Goal: Task Accomplishment & Management: Use online tool/utility

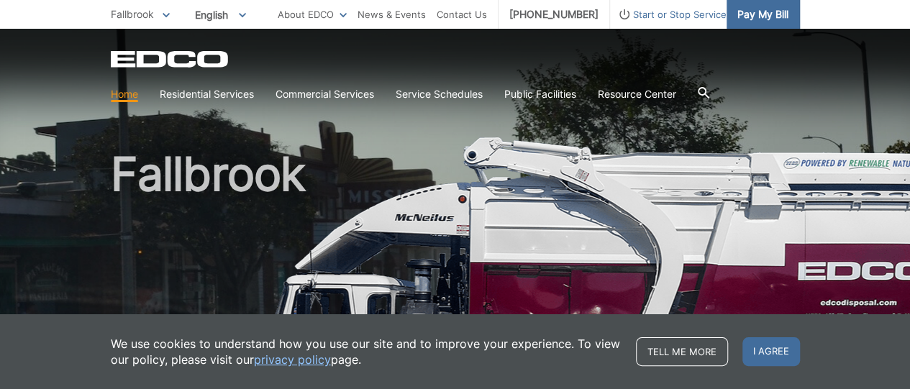
click at [764, 11] on span "Pay My Bill" at bounding box center [763, 14] width 51 height 16
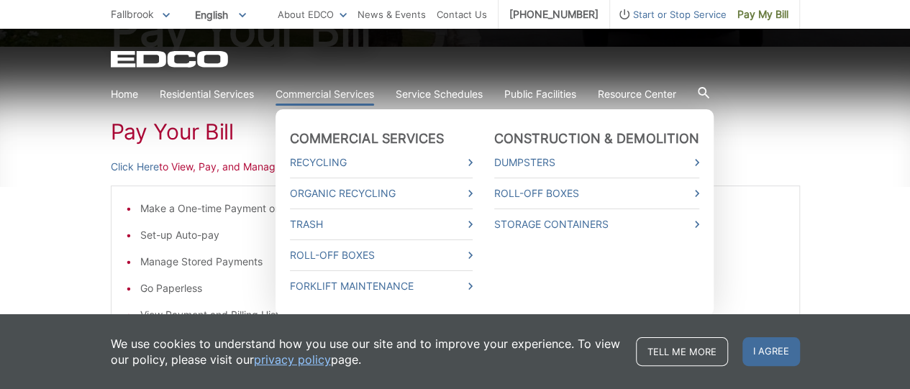
scroll to position [209, 0]
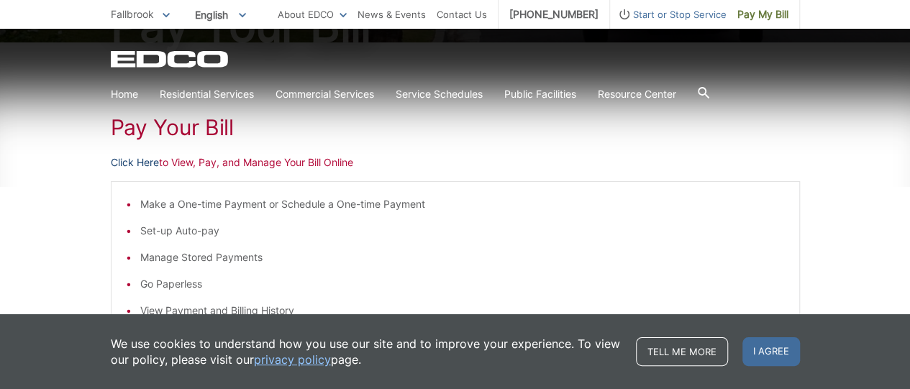
click at [148, 162] on link "Click Here" at bounding box center [135, 163] width 48 height 16
